Goal: Find specific page/section: Find specific page/section

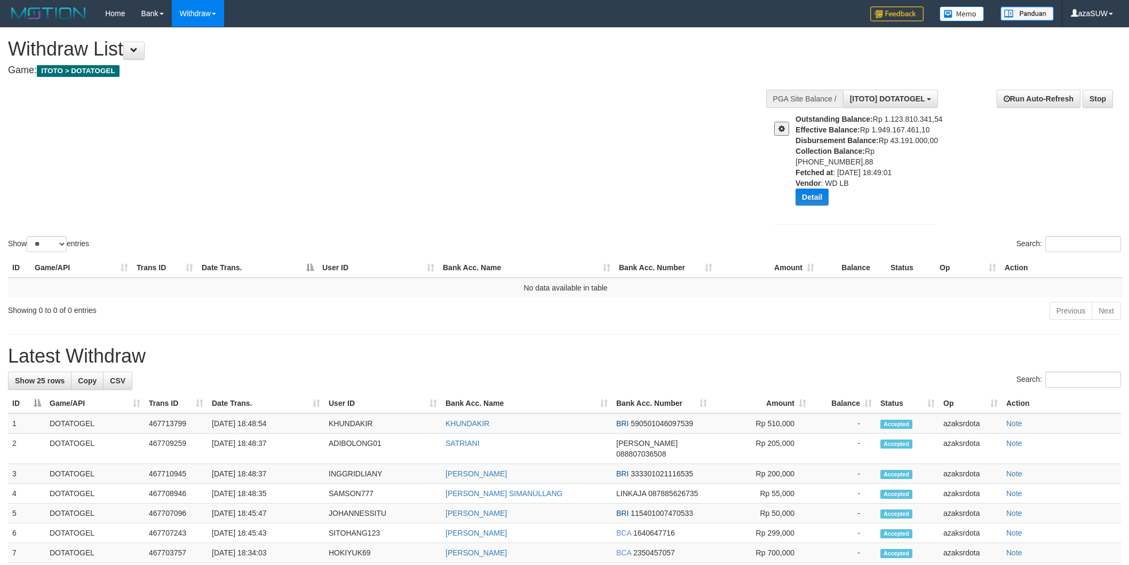
select select "**"
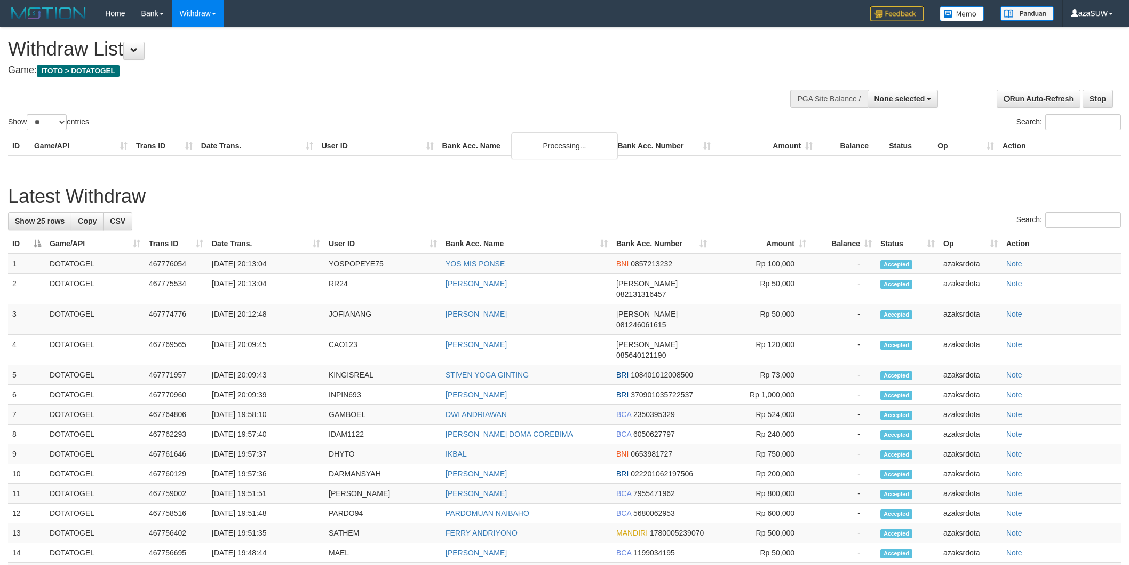
select select
select select "**"
